Goal: Task Accomplishment & Management: Use online tool/utility

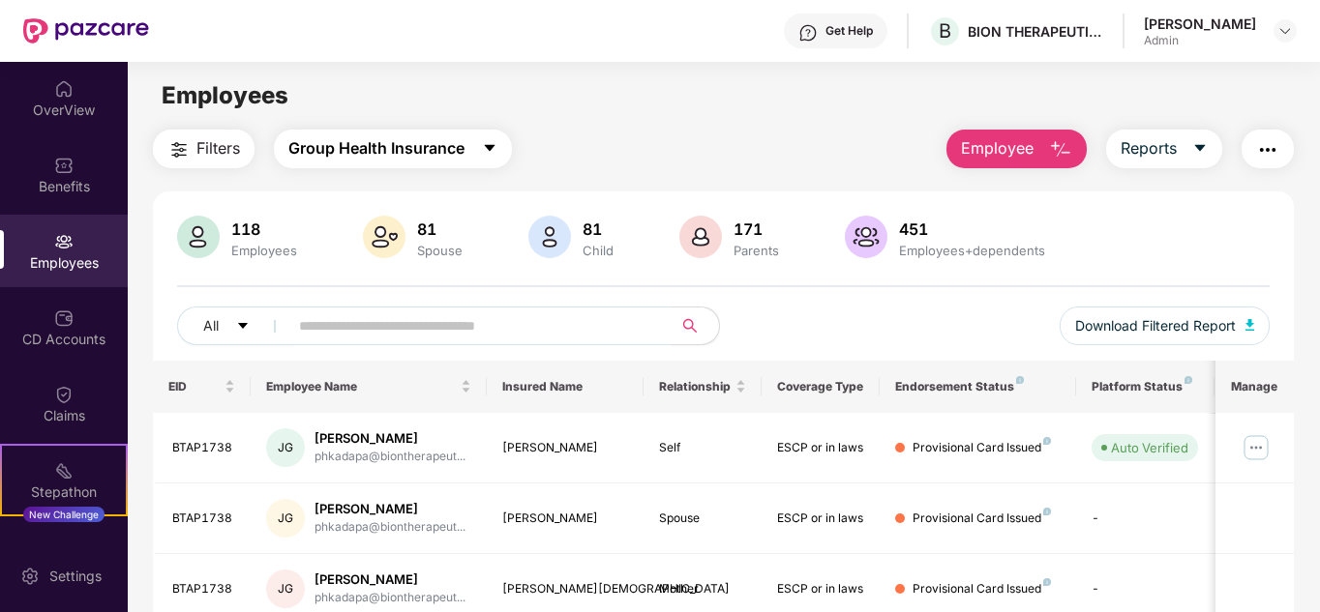
click at [470, 150] on button "Group Health Insurance" at bounding box center [393, 149] width 238 height 39
click at [1205, 140] on icon "caret-down" at bounding box center [1199, 147] width 15 height 15
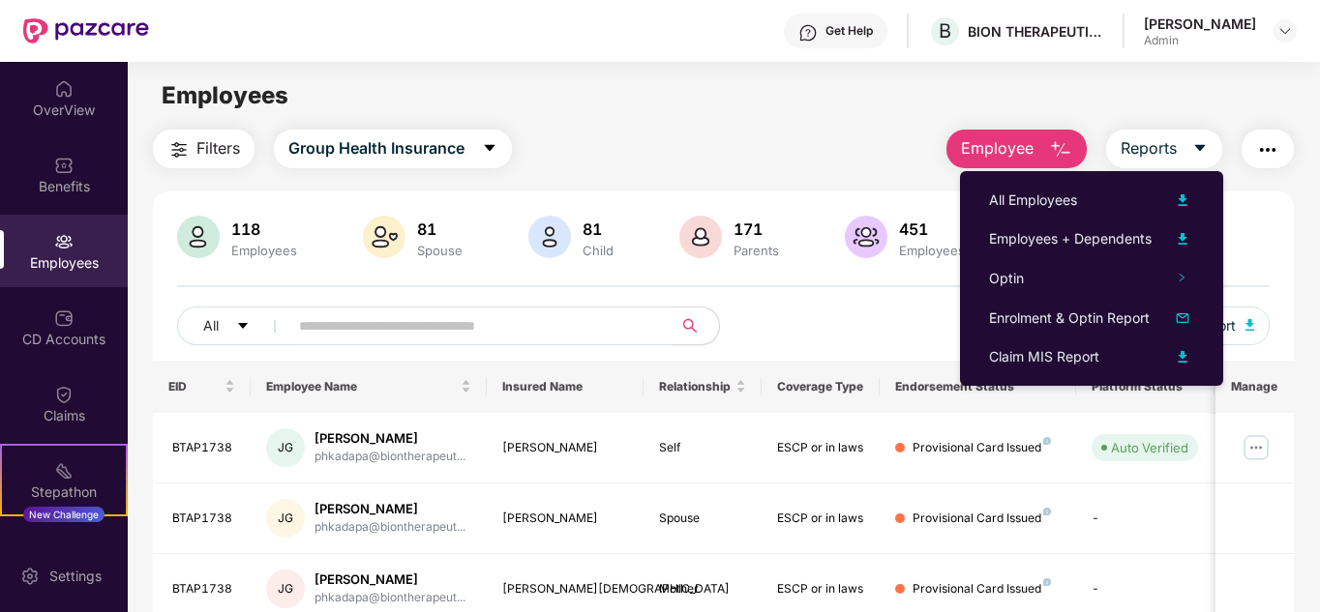
click at [1078, 358] on div "Claim MIS Report" at bounding box center [1044, 356] width 110 height 21
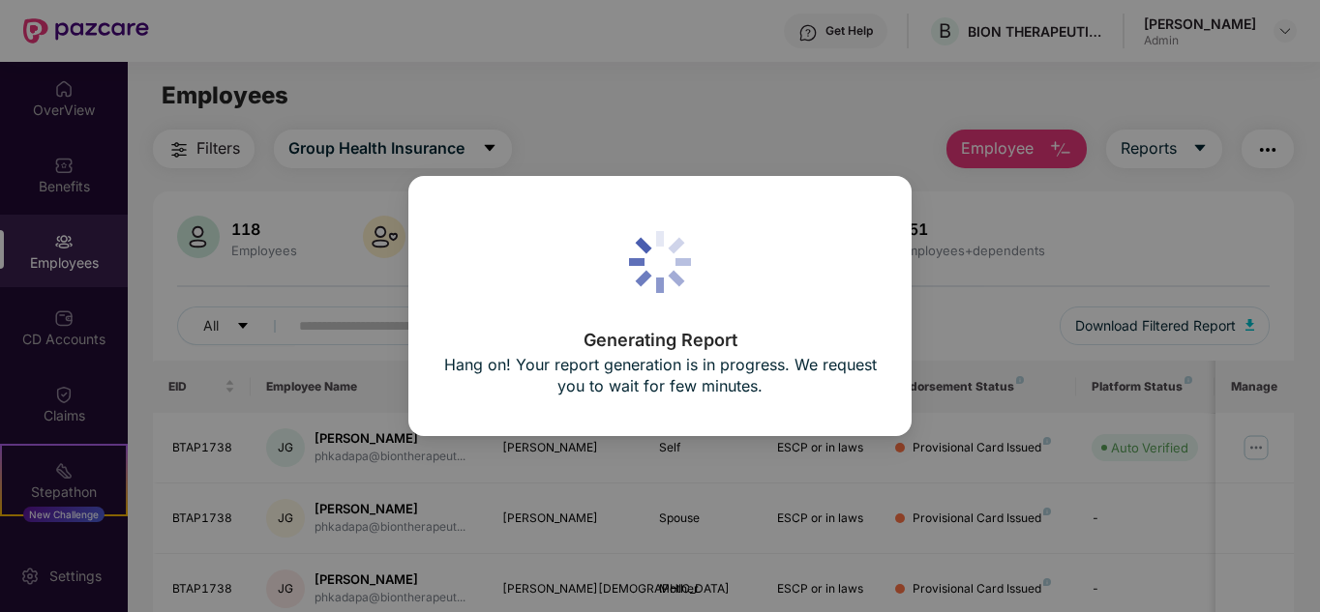
click at [802, 100] on div "Generating Report Hang on! Your report generation is in progress. We request yo…" at bounding box center [660, 306] width 1320 height 612
click at [598, 104] on div "Generating Report Hang on! Your report generation is in progress. We request yo…" at bounding box center [660, 306] width 1320 height 612
click at [930, 269] on div "Generating Report Hang on! Your report generation is in progress. We request yo…" at bounding box center [660, 306] width 1320 height 612
click at [740, 262] on div "Generating Report Hang on! Your report generation is in progress. We request yo…" at bounding box center [659, 307] width 432 height 190
click at [57, 207] on div "Generating Report Hang on! Your report generation is in progress. We request yo…" at bounding box center [660, 306] width 1320 height 612
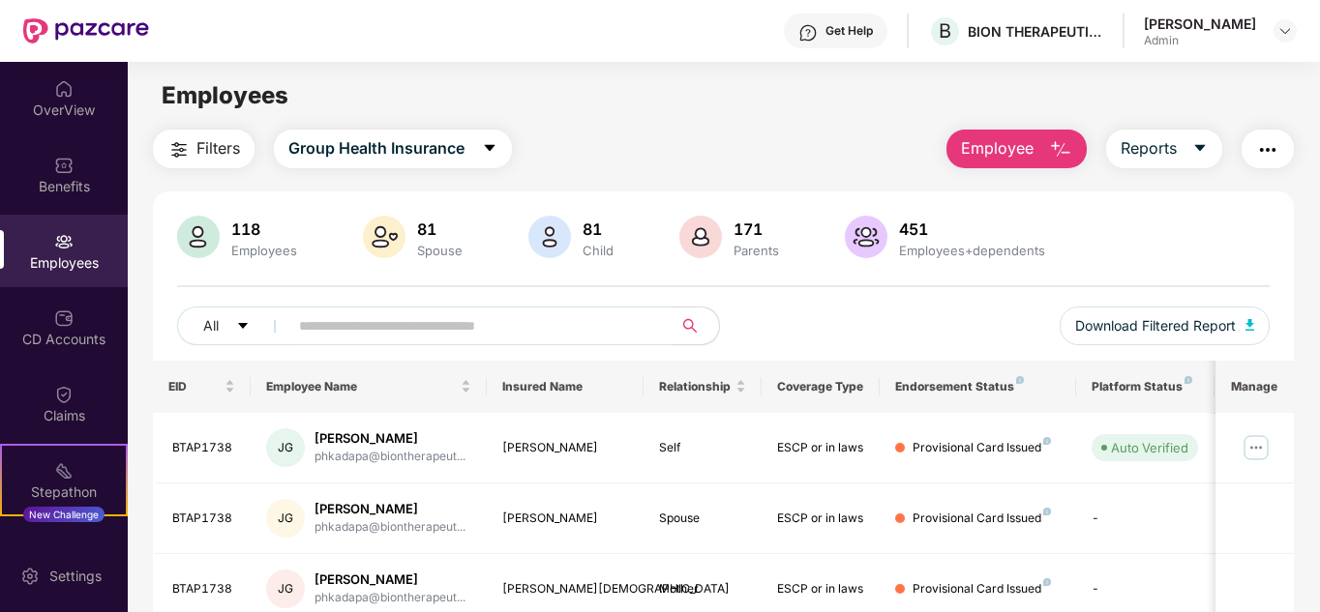
click at [53, 266] on div "Employees" at bounding box center [64, 262] width 128 height 19
click at [1288, 34] on img at bounding box center [1284, 30] width 15 height 15
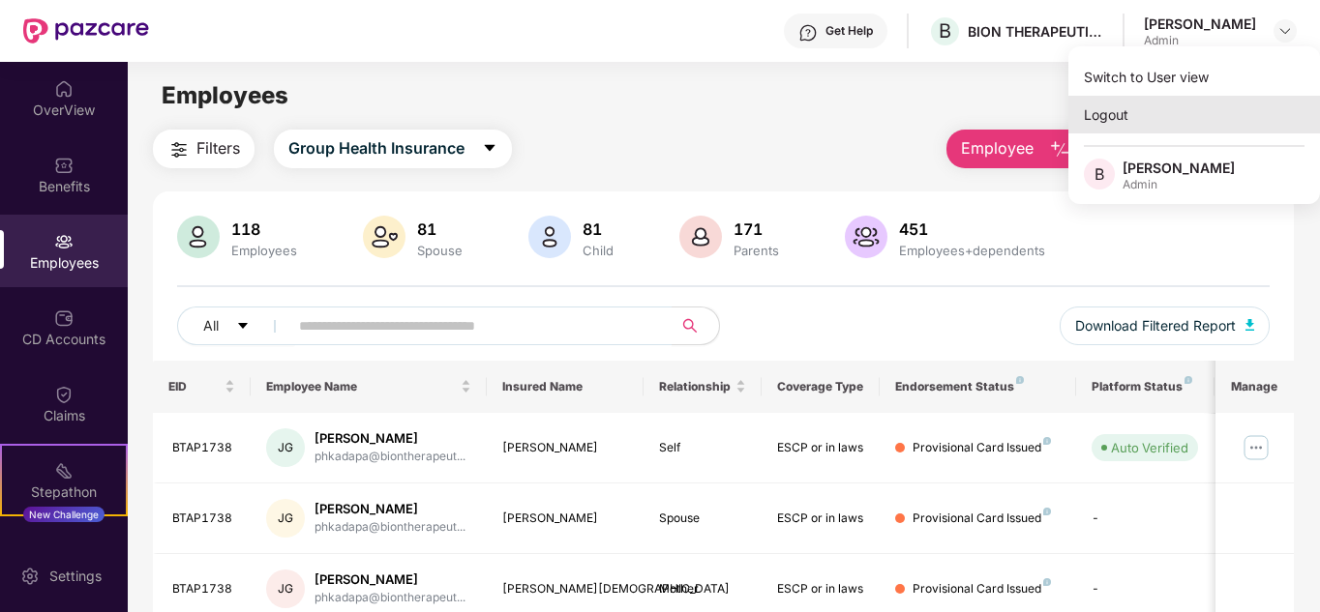
click at [1145, 117] on div "Logout" at bounding box center [1194, 115] width 252 height 38
